Goal: Task Accomplishment & Management: Manage account settings

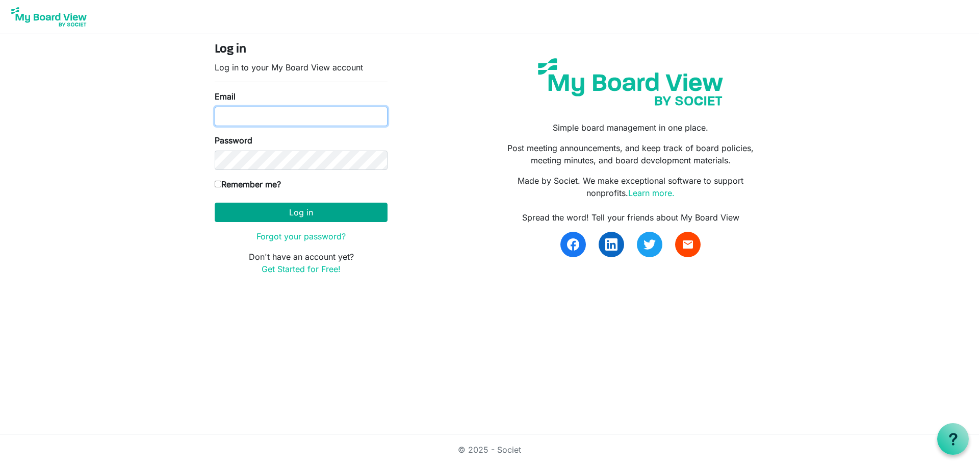
type input "amanda@raisingthebar.org"
click at [302, 207] on button "Log in" at bounding box center [301, 212] width 173 height 19
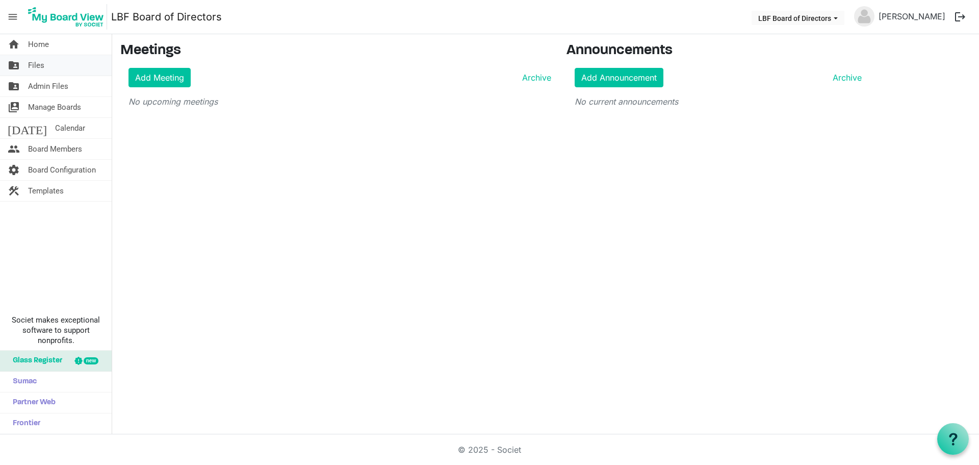
click at [29, 71] on span "Files" at bounding box center [36, 65] width 16 height 20
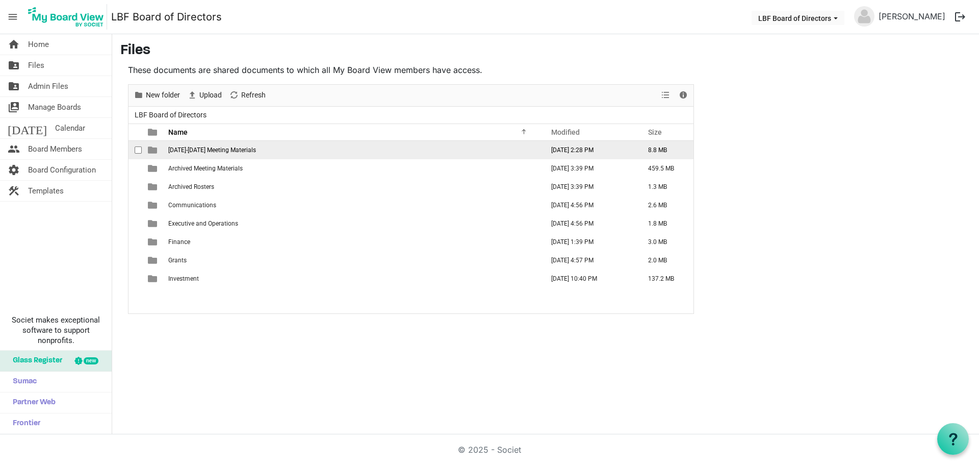
click at [217, 151] on span "[DATE]-[DATE] Meeting Materials" at bounding box center [212, 149] width 88 height 7
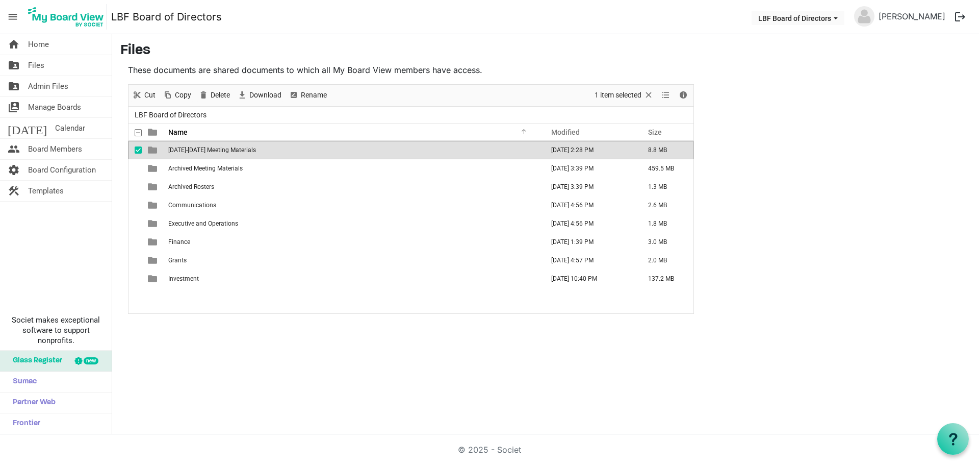
click at [217, 151] on span "[DATE]-[DATE] Meeting Materials" at bounding box center [212, 149] width 88 height 7
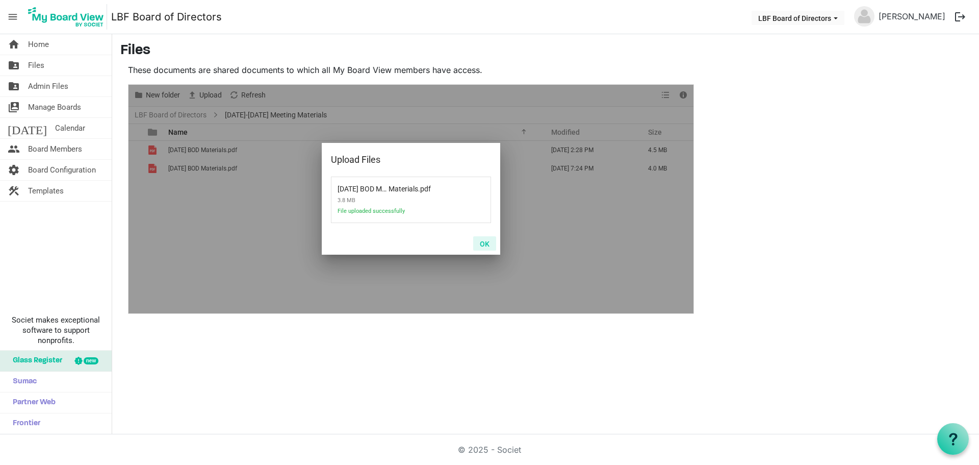
click at [487, 244] on button "OK" at bounding box center [484, 243] width 23 height 14
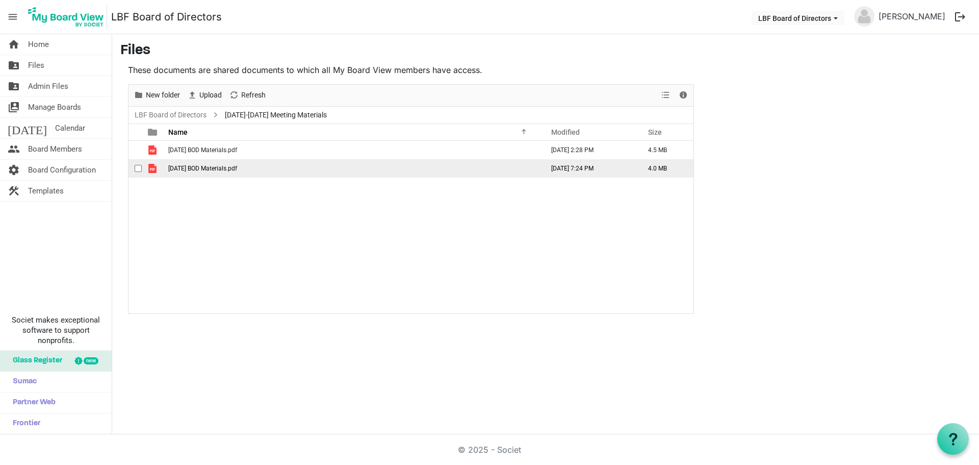
click at [135, 168] on span "checkbox" at bounding box center [138, 168] width 7 height 7
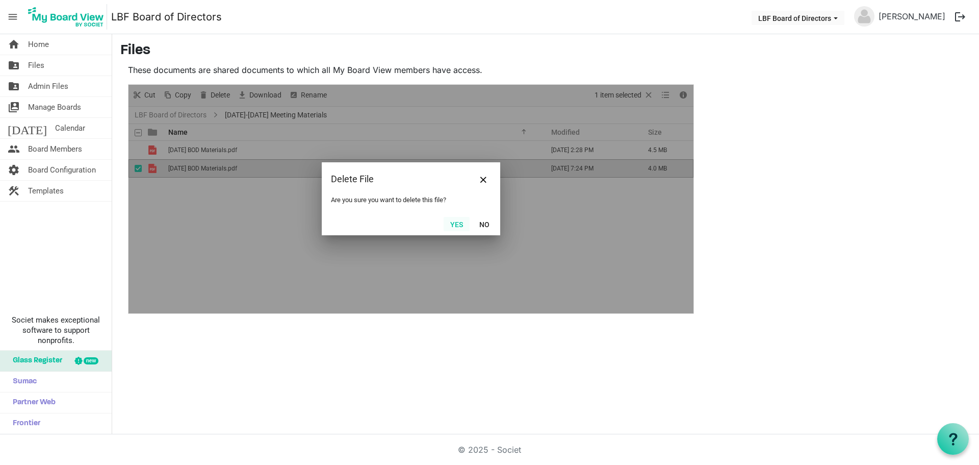
click at [459, 224] on button "Yes" at bounding box center [457, 224] width 26 height 14
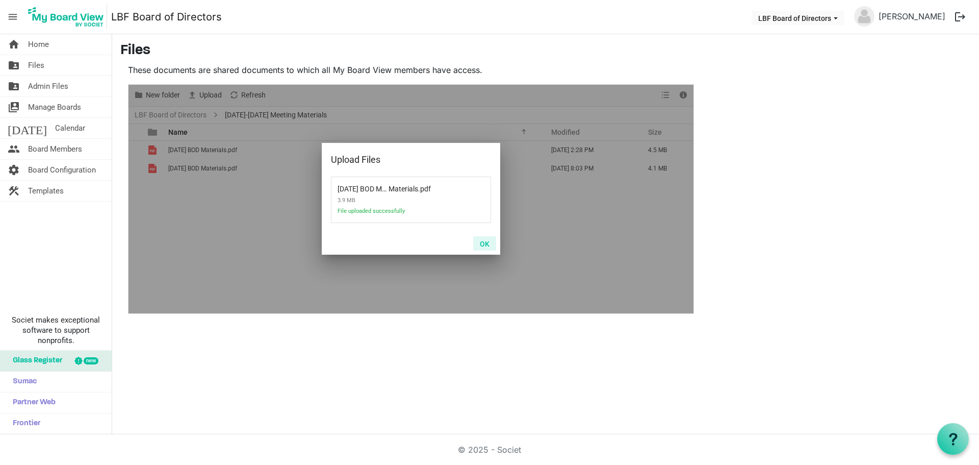
click at [478, 249] on button "OK" at bounding box center [484, 243] width 23 height 14
